Goal: Task Accomplishment & Management: Use online tool/utility

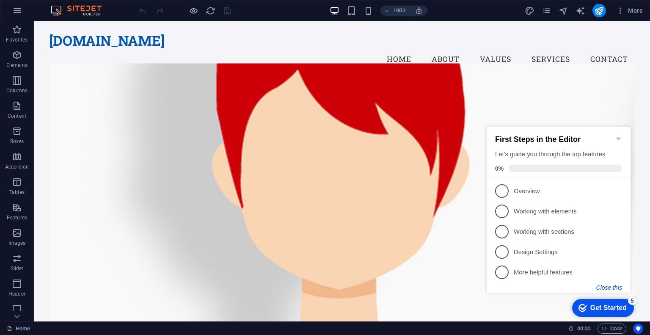
click at [612, 286] on button "Close this" at bounding box center [609, 287] width 26 height 7
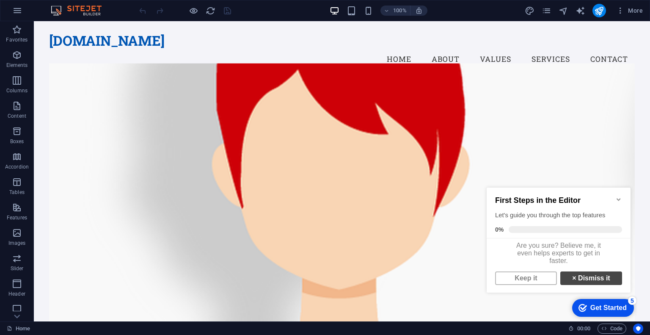
click at [595, 277] on link "× Dismiss it" at bounding box center [591, 278] width 62 height 14
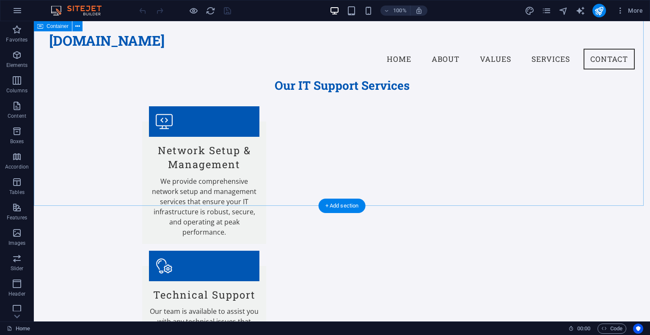
scroll to position [1029, 0]
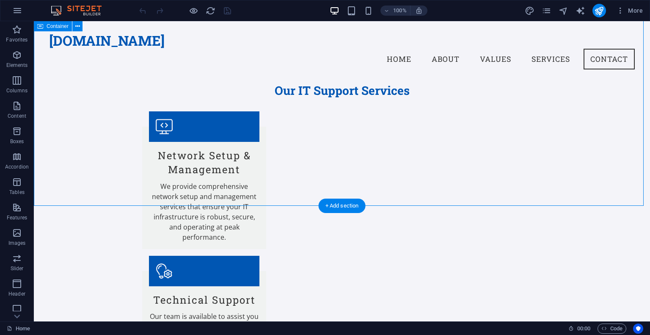
drag, startPoint x: 608, startPoint y: 176, endPoint x: 602, endPoint y: 166, distance: 12.1
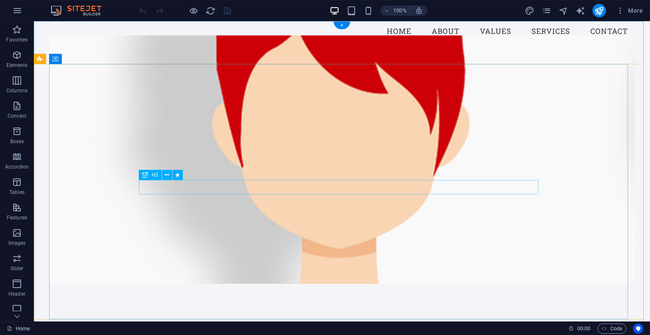
scroll to position [0, 0]
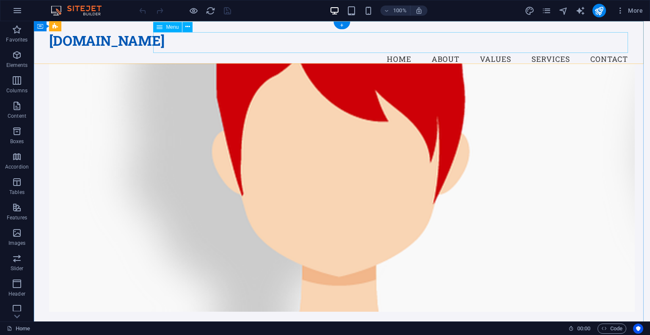
click at [443, 49] on nav "Home About Values Services Contact" at bounding box center [341, 59] width 585 height 21
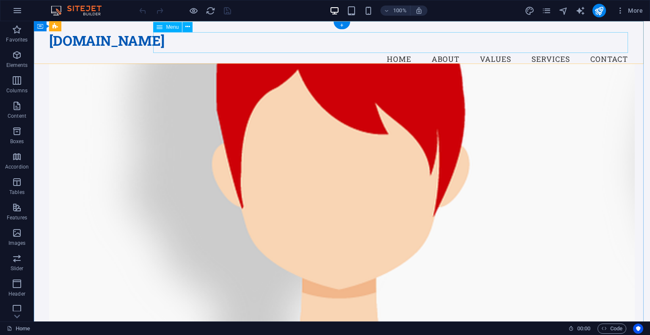
click at [443, 49] on nav "Home About Values Services Contact" at bounding box center [341, 59] width 585 height 21
click at [387, 49] on nav "Home About Values Services Contact" at bounding box center [341, 59] width 585 height 21
drag, startPoint x: 463, startPoint y: 40, endPoint x: 504, endPoint y: 41, distance: 40.2
click at [463, 49] on nav "Home About Values Services Contact" at bounding box center [341, 59] width 585 height 21
click at [508, 49] on nav "Home About Values Services Contact" at bounding box center [341, 59] width 585 height 21
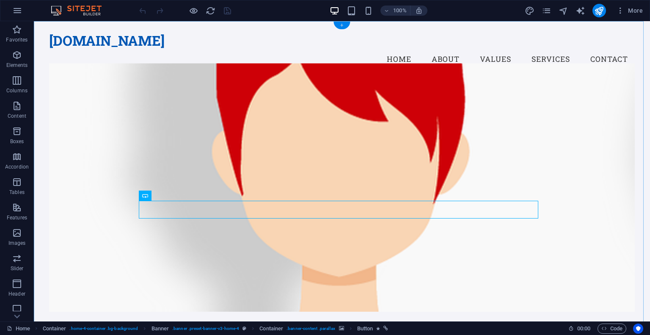
drag, startPoint x: 342, startPoint y: 25, endPoint x: 162, endPoint y: 4, distance: 181.1
click at [342, 25] on div "+" at bounding box center [341, 26] width 17 height 8
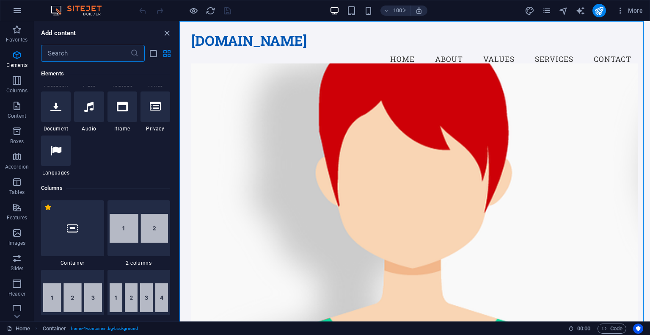
scroll to position [253, 0]
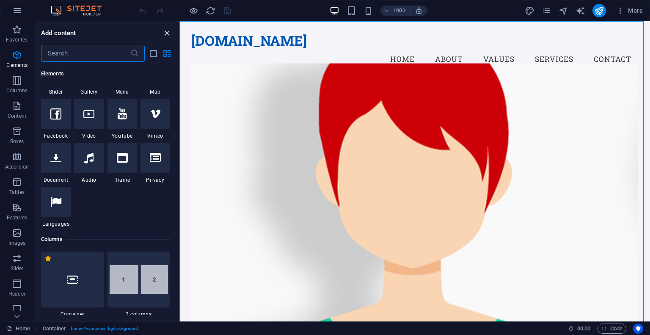
click at [168, 32] on icon "close panel" at bounding box center [167, 33] width 10 height 10
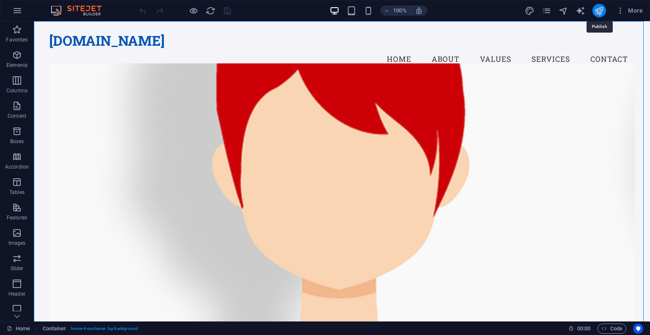
click at [603, 14] on icon "publish" at bounding box center [599, 11] width 10 height 10
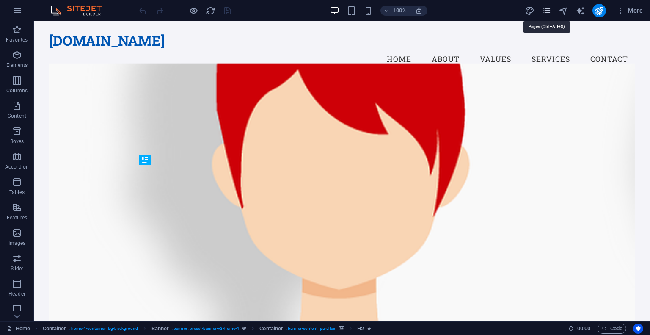
click at [551, 13] on icon "pages" at bounding box center [547, 11] width 10 height 10
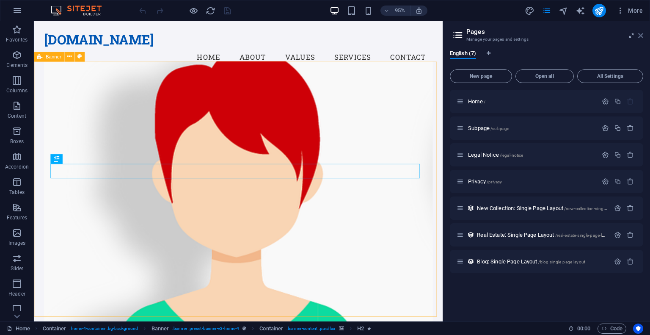
click at [638, 32] on icon at bounding box center [640, 35] width 5 height 7
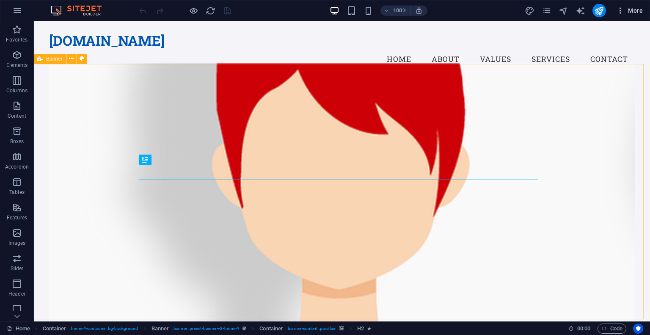
click at [632, 9] on span "More" at bounding box center [629, 10] width 27 height 8
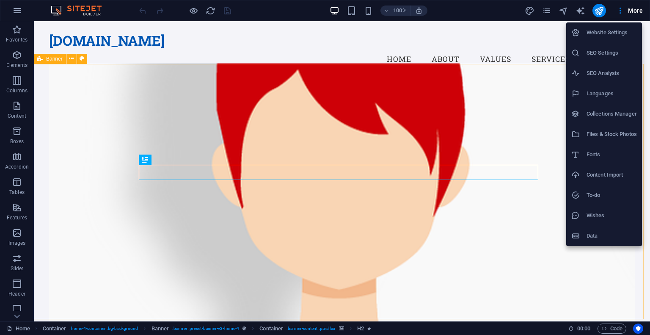
click at [534, 284] on div at bounding box center [325, 167] width 650 height 335
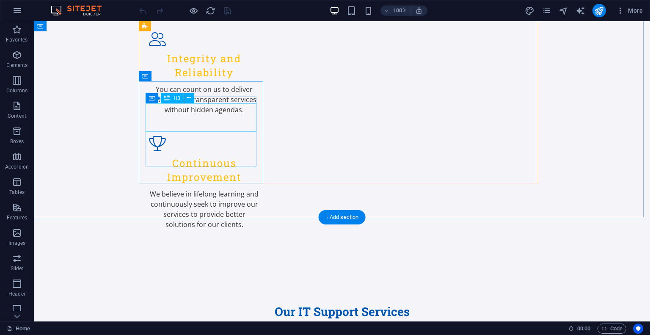
scroll to position [828, 0]
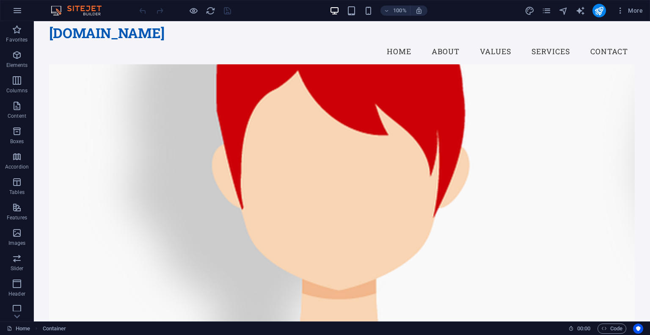
scroll to position [0, 0]
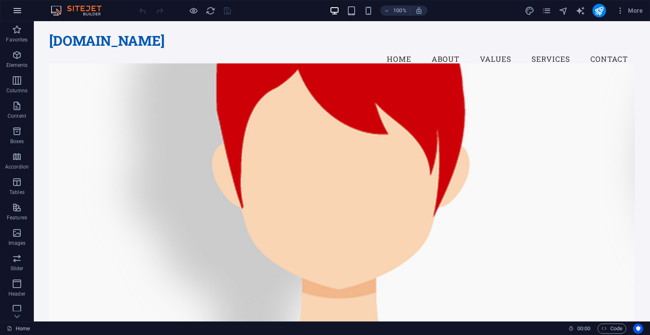
click at [21, 13] on icon "button" at bounding box center [17, 11] width 10 height 10
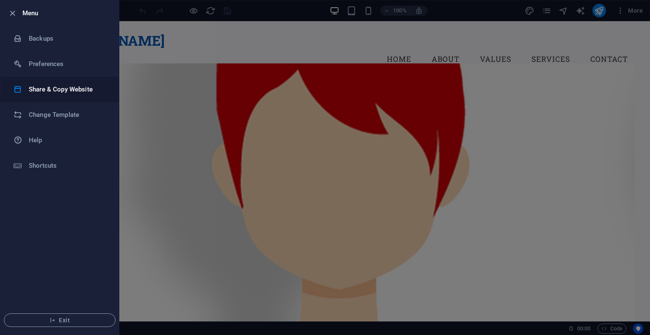
click at [66, 96] on li "Share & Copy Website" at bounding box center [59, 89] width 118 height 25
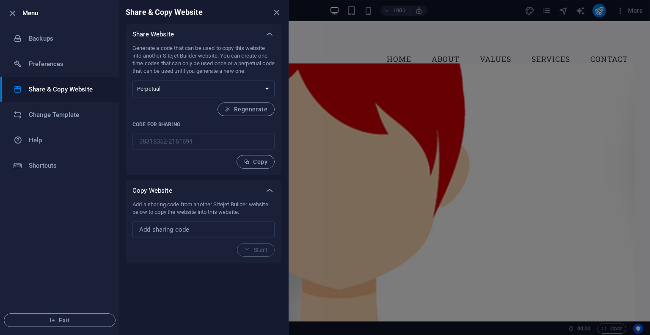
click at [6, 11] on li "Menu" at bounding box center [59, 12] width 118 height 25
click at [15, 13] on icon "button" at bounding box center [13, 13] width 10 height 10
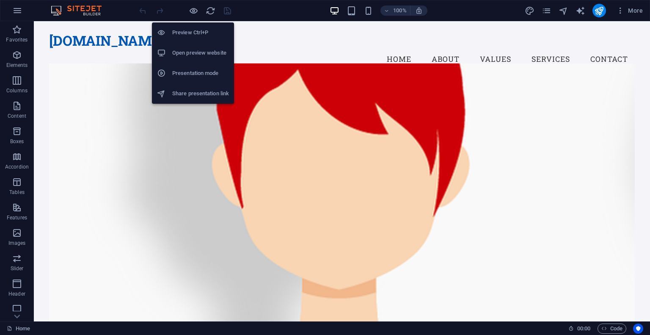
click at [196, 52] on h6 "Open preview website" at bounding box center [200, 53] width 57 height 10
